Goal: Transaction & Acquisition: Download file/media

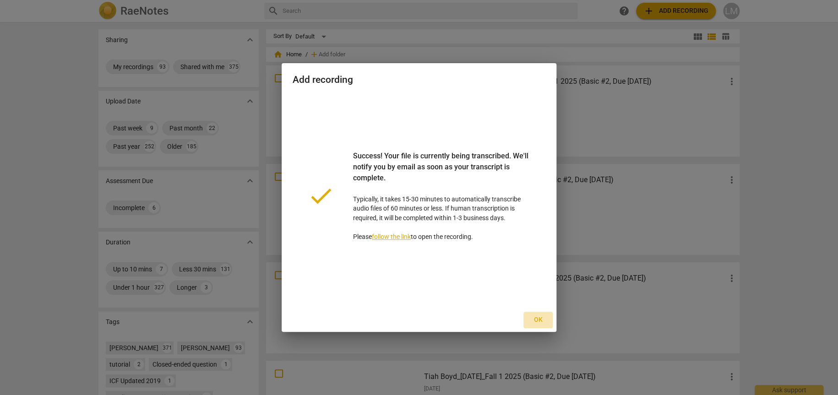
click at [550, 315] on button "Ok" at bounding box center [538, 320] width 29 height 16
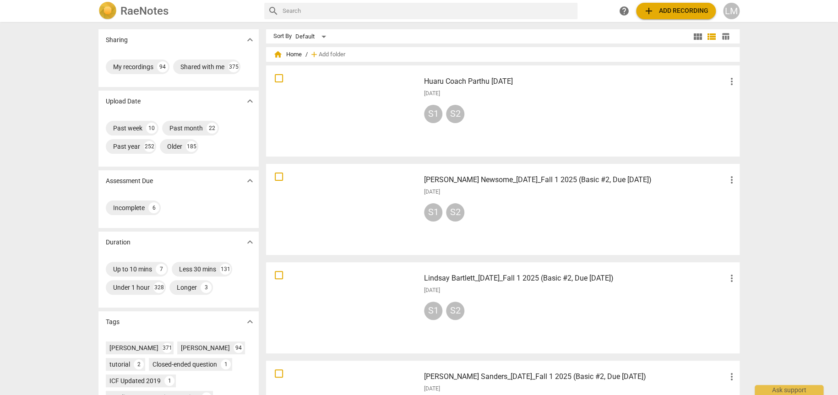
click at [528, 84] on h3 "Huaru Coach Parthu [DATE]" at bounding box center [575, 81] width 302 height 11
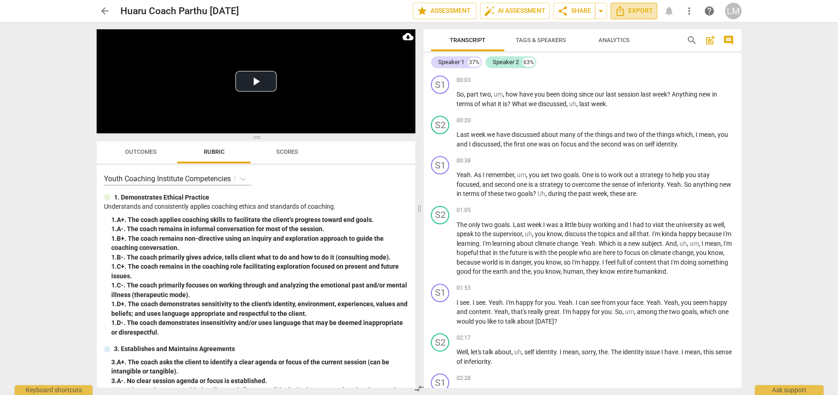
click at [646, 14] on span "Export" at bounding box center [634, 10] width 38 height 11
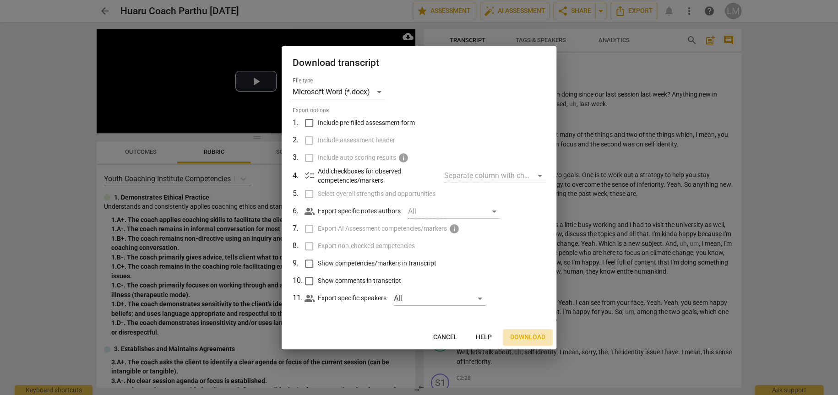
click at [530, 339] on span "Download" at bounding box center [527, 337] width 35 height 9
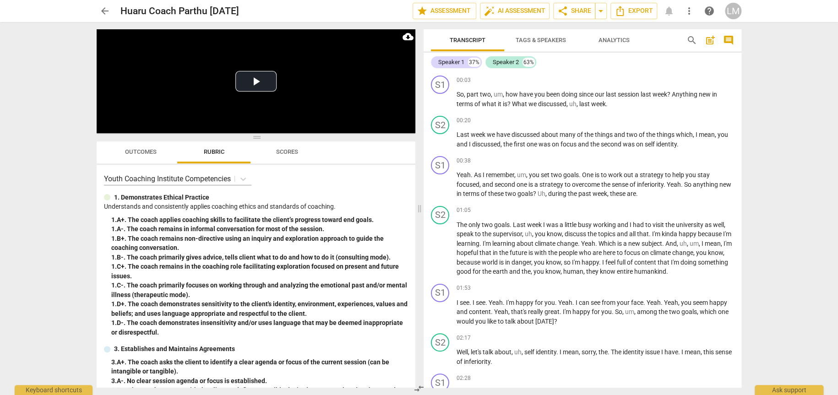
click at [784, 73] on div "arrow_back Huaru Coach [PERSON_NAME] [DATE] edit star Assessment auto_fix_high …" at bounding box center [419, 197] width 838 height 395
drag, startPoint x: 781, startPoint y: 1, endPoint x: 793, endPoint y: 111, distance: 110.6
click at [793, 111] on div "arrow_back Huaru Coach [PERSON_NAME] [DATE] edit star Assessment auto_fix_high …" at bounding box center [419, 197] width 838 height 395
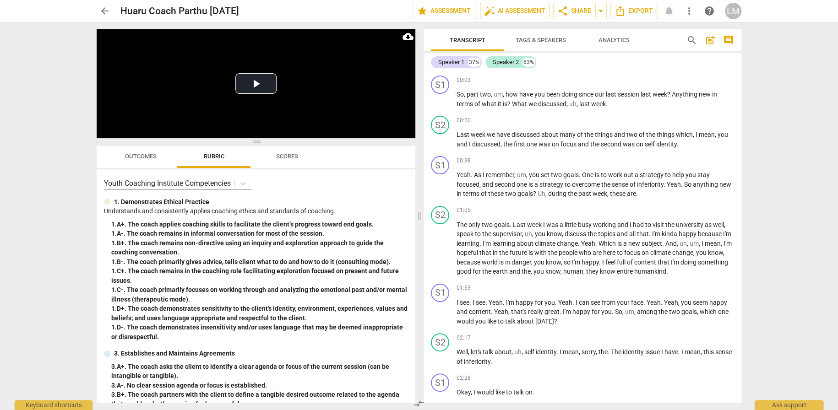
click at [790, 179] on div "arrow_back Huaru Coach [PERSON_NAME] [DATE] edit star Assessment auto_fix_high …" at bounding box center [419, 205] width 838 height 410
click at [802, 163] on div "arrow_back Huaru Coach [PERSON_NAME] [DATE] edit star Assessment auto_fix_high …" at bounding box center [419, 205] width 838 height 410
click at [260, 80] on button "Play Video" at bounding box center [255, 83] width 41 height 21
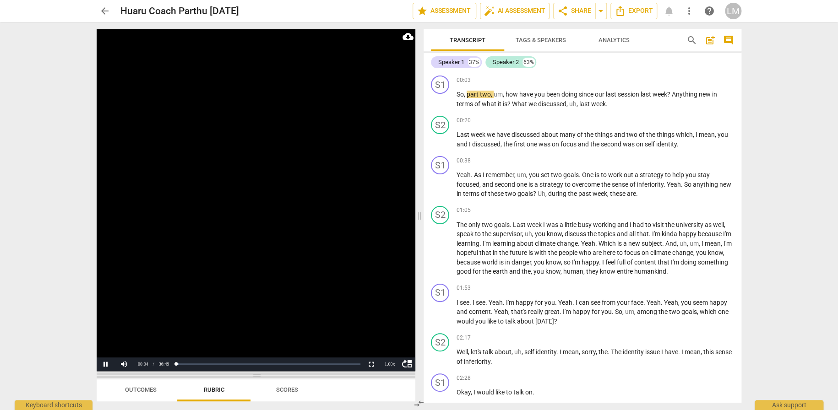
drag, startPoint x: 256, startPoint y: 141, endPoint x: 248, endPoint y: 375, distance: 234.2
click at [248, 375] on span at bounding box center [256, 375] width 319 height 5
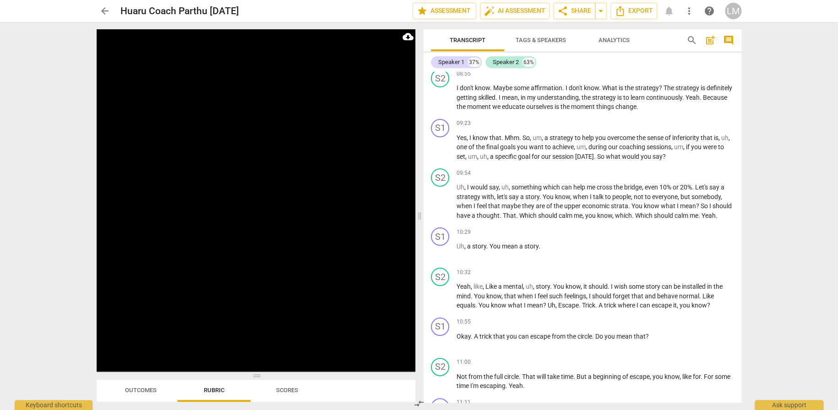
scroll to position [2043, 0]
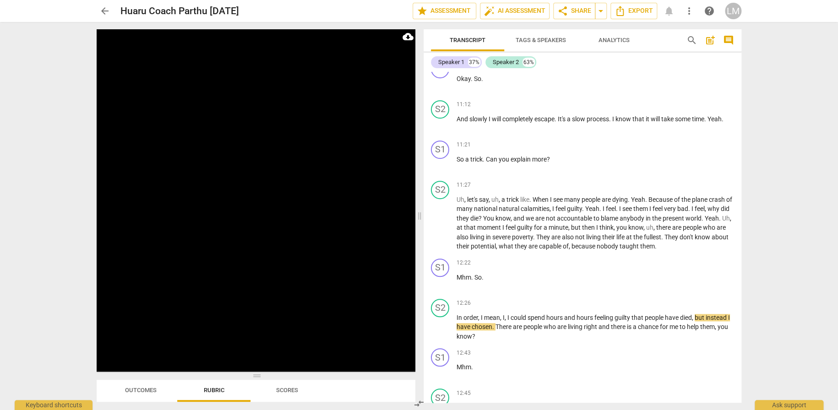
click at [741, 162] on div "Transcript Tags & Speakers Analytics search post_add comment Speaker 1 37% Spea…" at bounding box center [584, 216] width 329 height 388
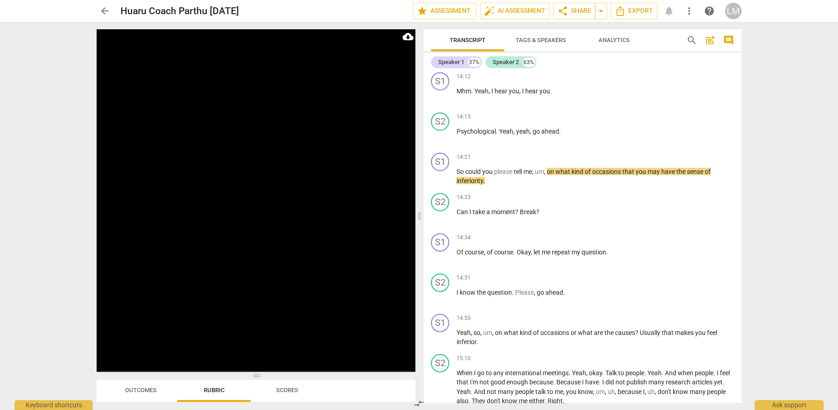
scroll to position [2827, 0]
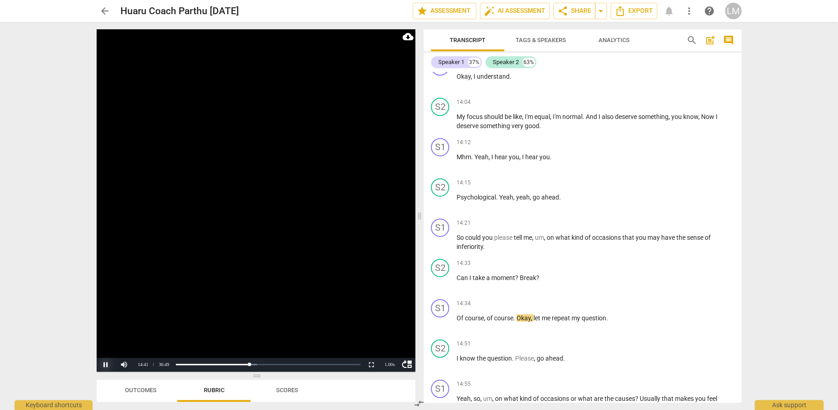
click at [107, 364] on button "Pause" at bounding box center [106, 365] width 18 height 14
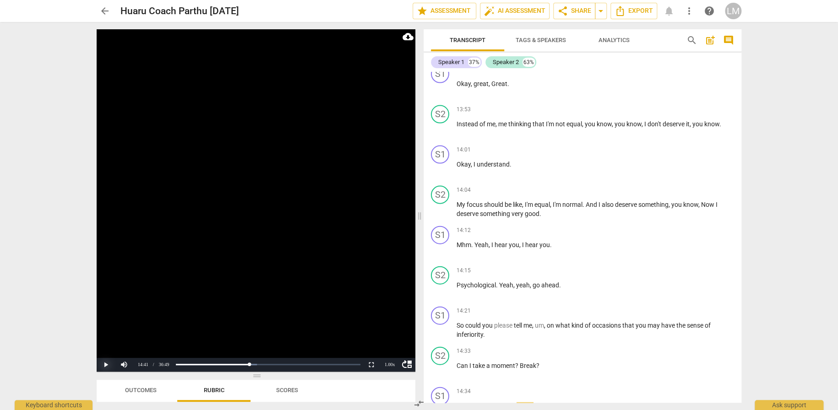
scroll to position [2706, 0]
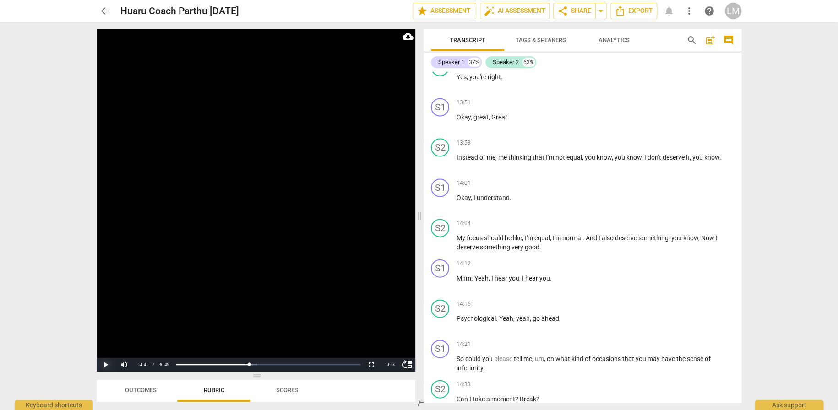
click at [102, 363] on button "Play" at bounding box center [106, 365] width 18 height 14
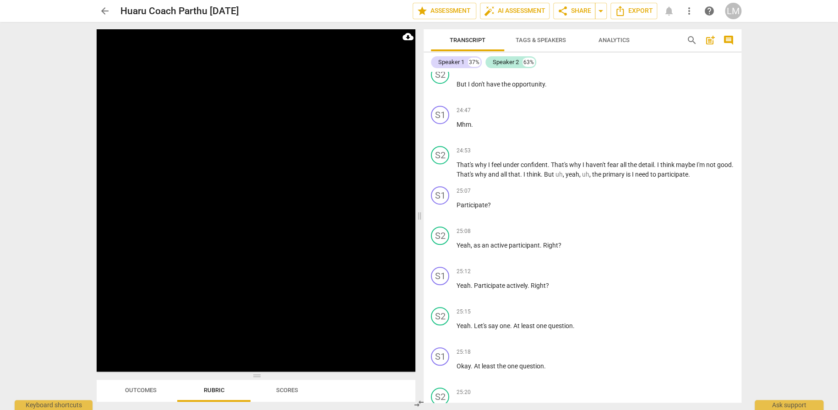
scroll to position [5887, 0]
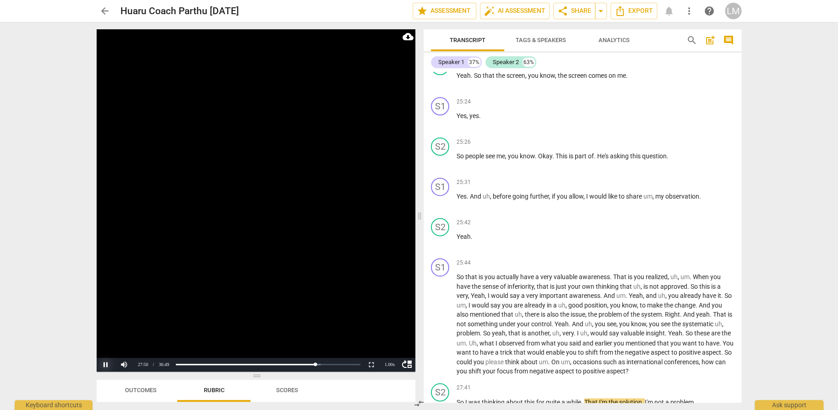
click at [105, 364] on button "Pause" at bounding box center [106, 365] width 18 height 14
click at [103, 363] on button "Play" at bounding box center [106, 365] width 18 height 14
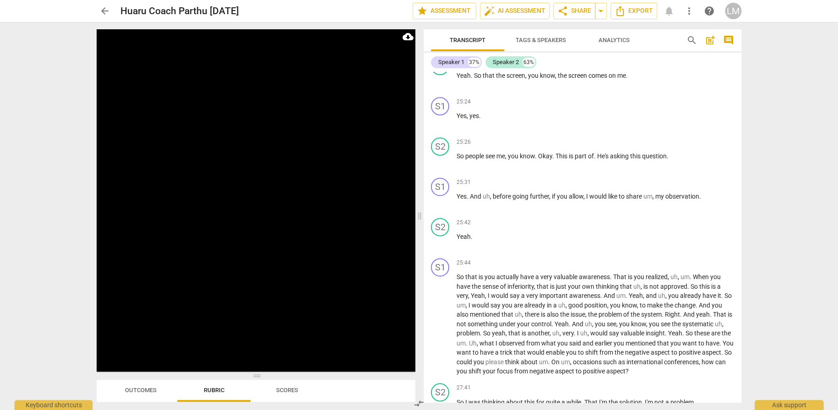
scroll to position [6253, 0]
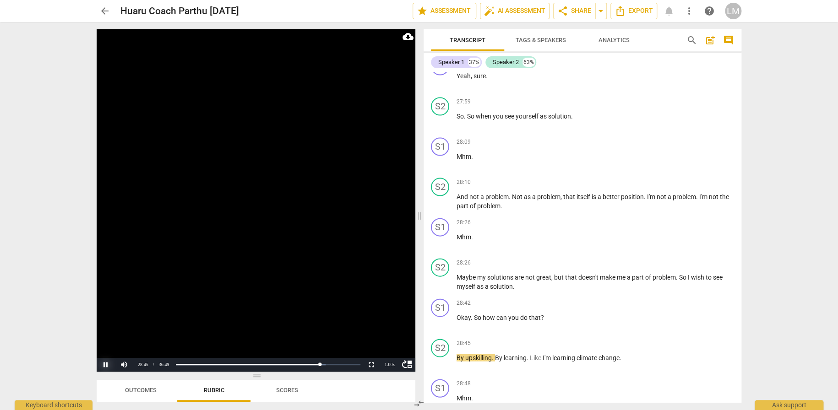
click at [102, 365] on button "Pause" at bounding box center [106, 365] width 18 height 14
click at [107, 362] on button "Play" at bounding box center [106, 365] width 18 height 14
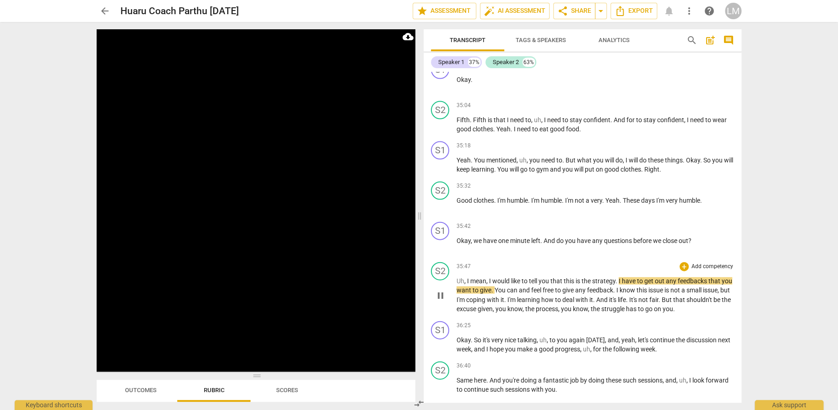
scroll to position [8019, 0]
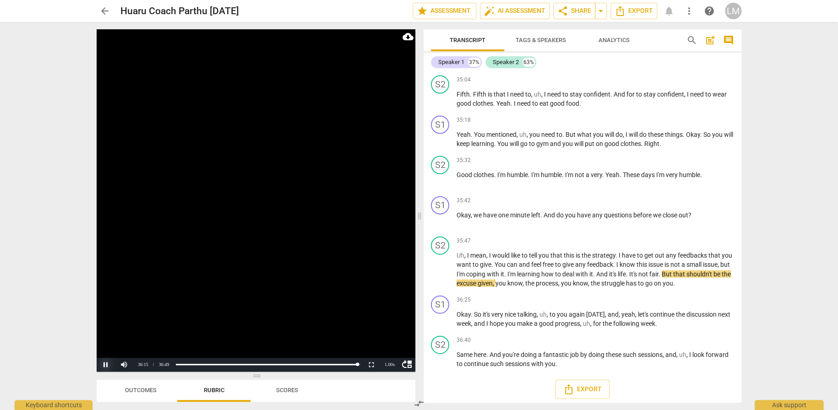
click at [103, 363] on button "Pause" at bounding box center [106, 365] width 18 height 14
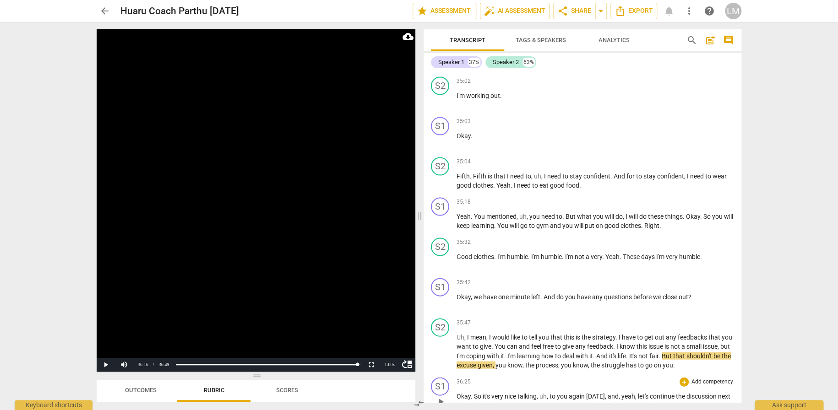
scroll to position [7882, 0]
